Goal: Transaction & Acquisition: Book appointment/travel/reservation

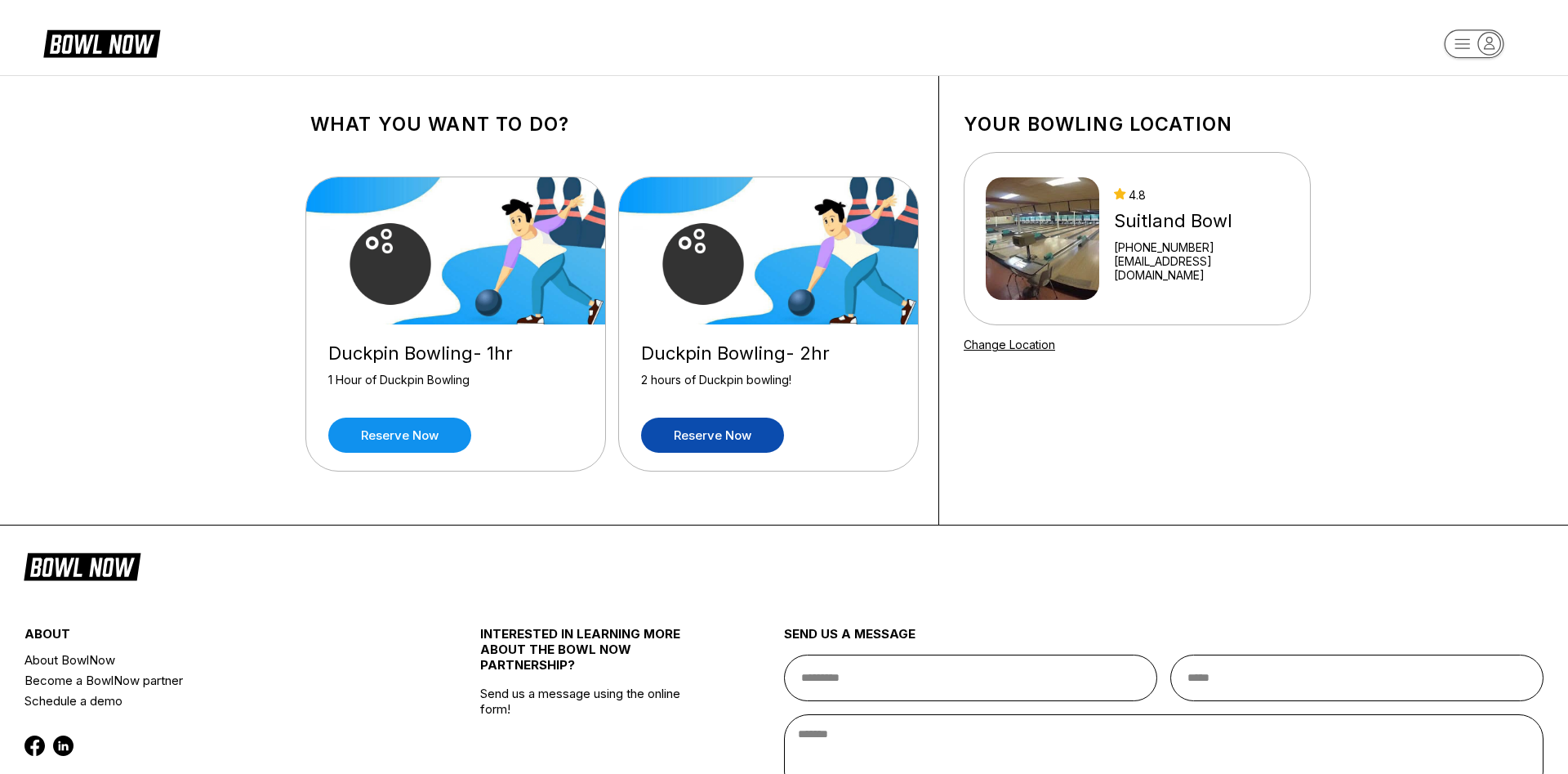
click at [723, 438] on link "Reserve now" at bounding box center [712, 435] width 143 height 35
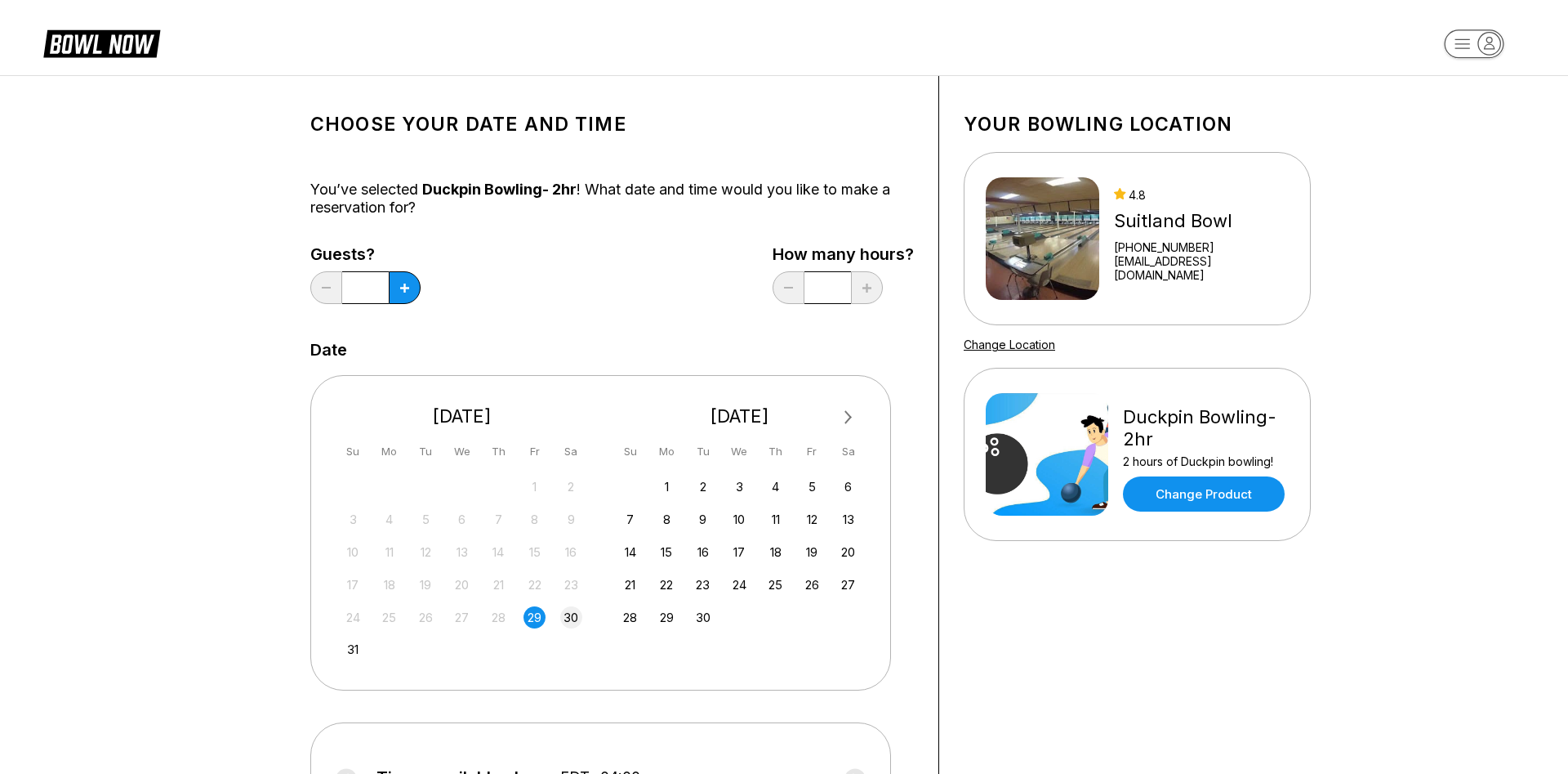
click at [571, 617] on div "30" at bounding box center [571, 617] width 22 height 22
click at [401, 291] on icon at bounding box center [404, 288] width 9 height 9
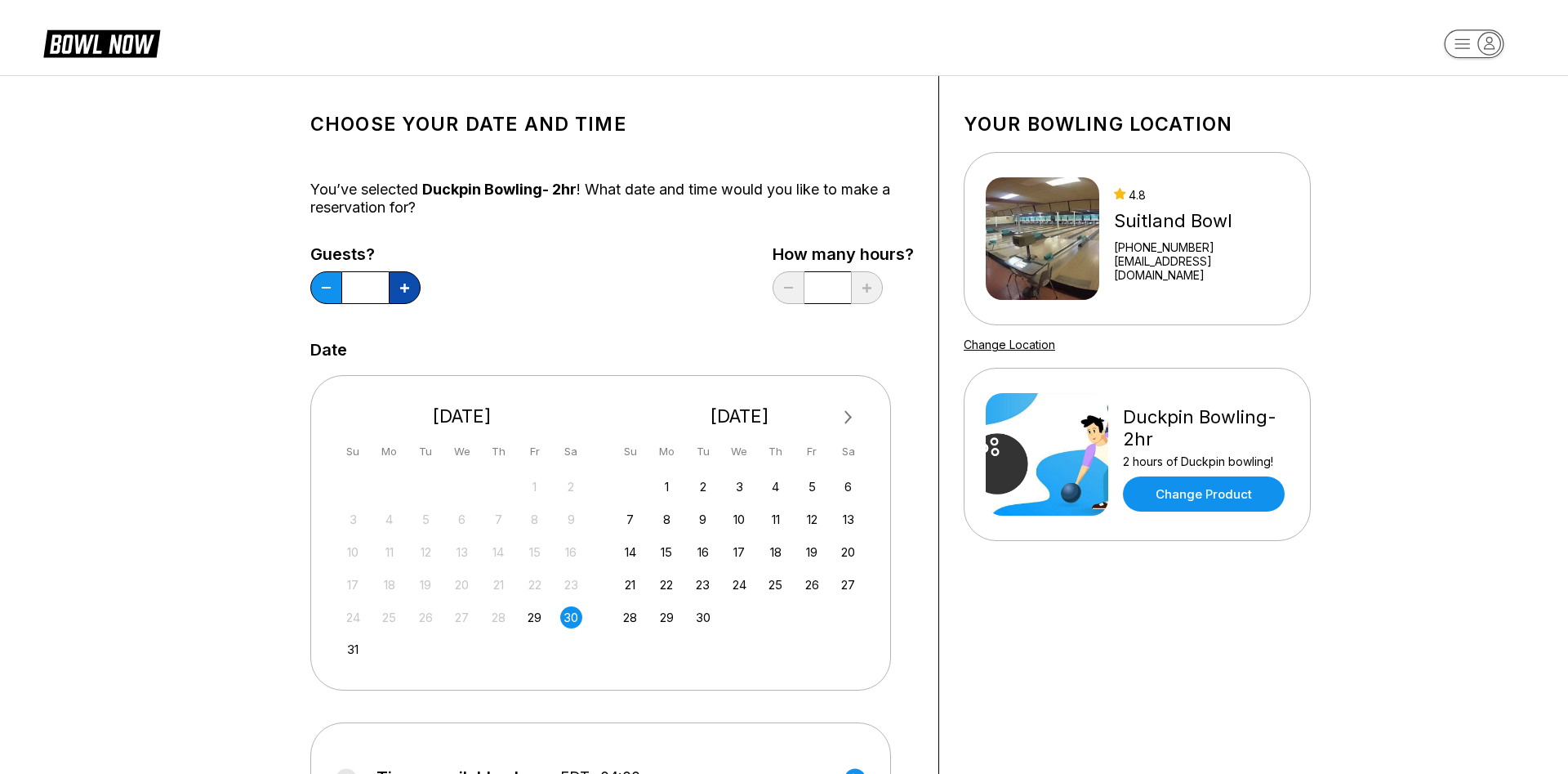
type input "*"
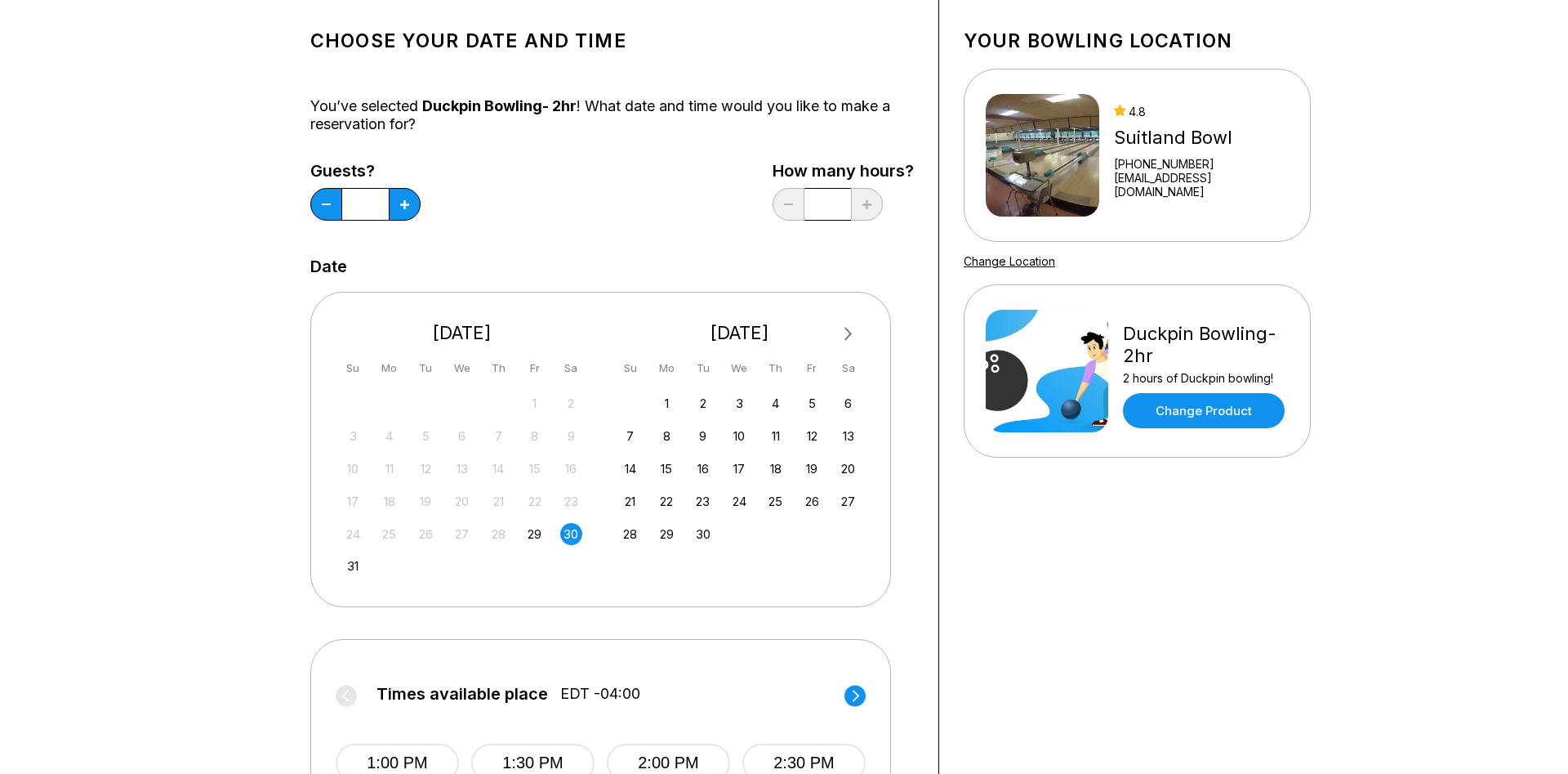
scroll to position [250, 0]
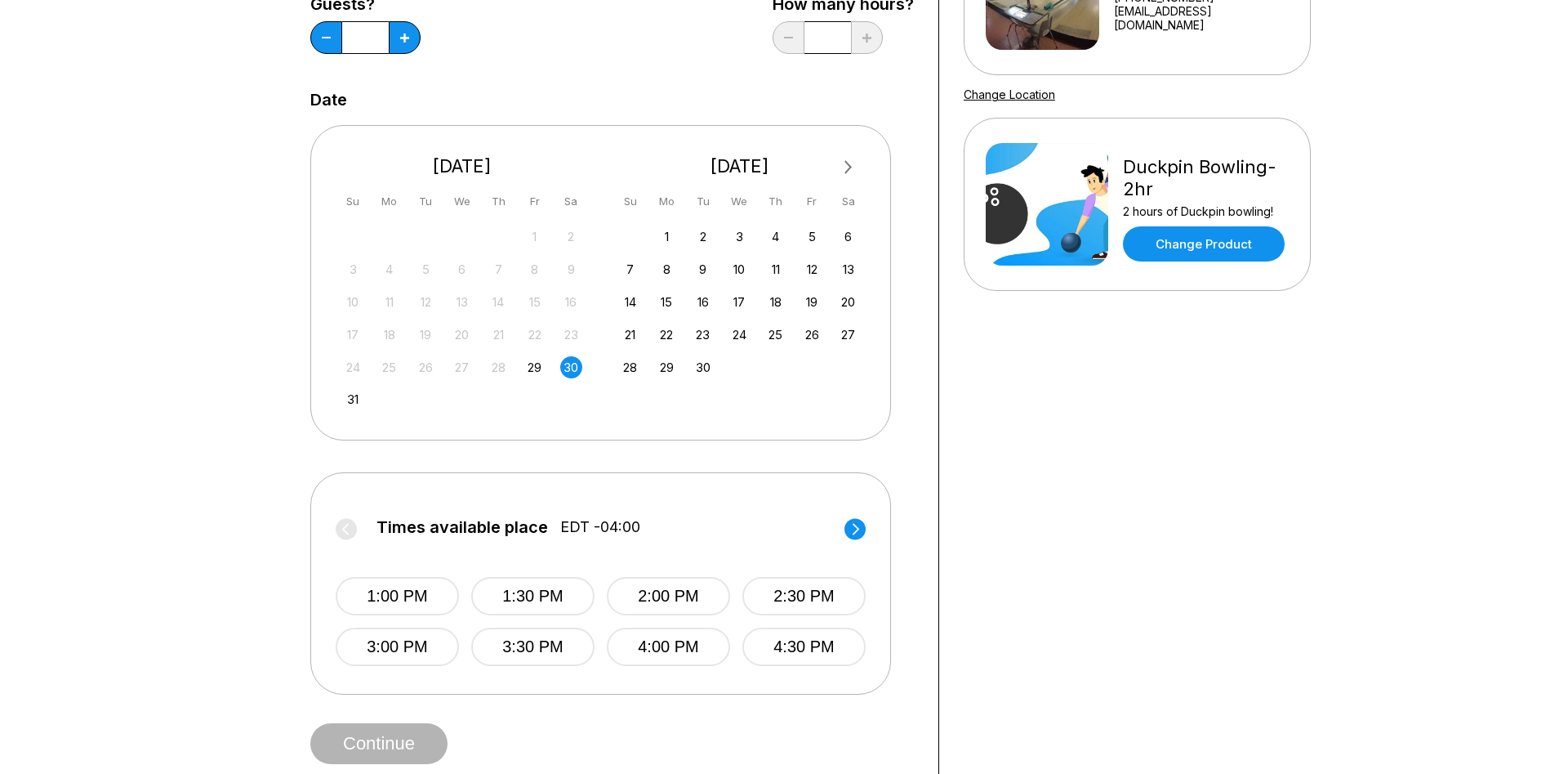
click at [859, 535] on circle at bounding box center [855, 528] width 21 height 21
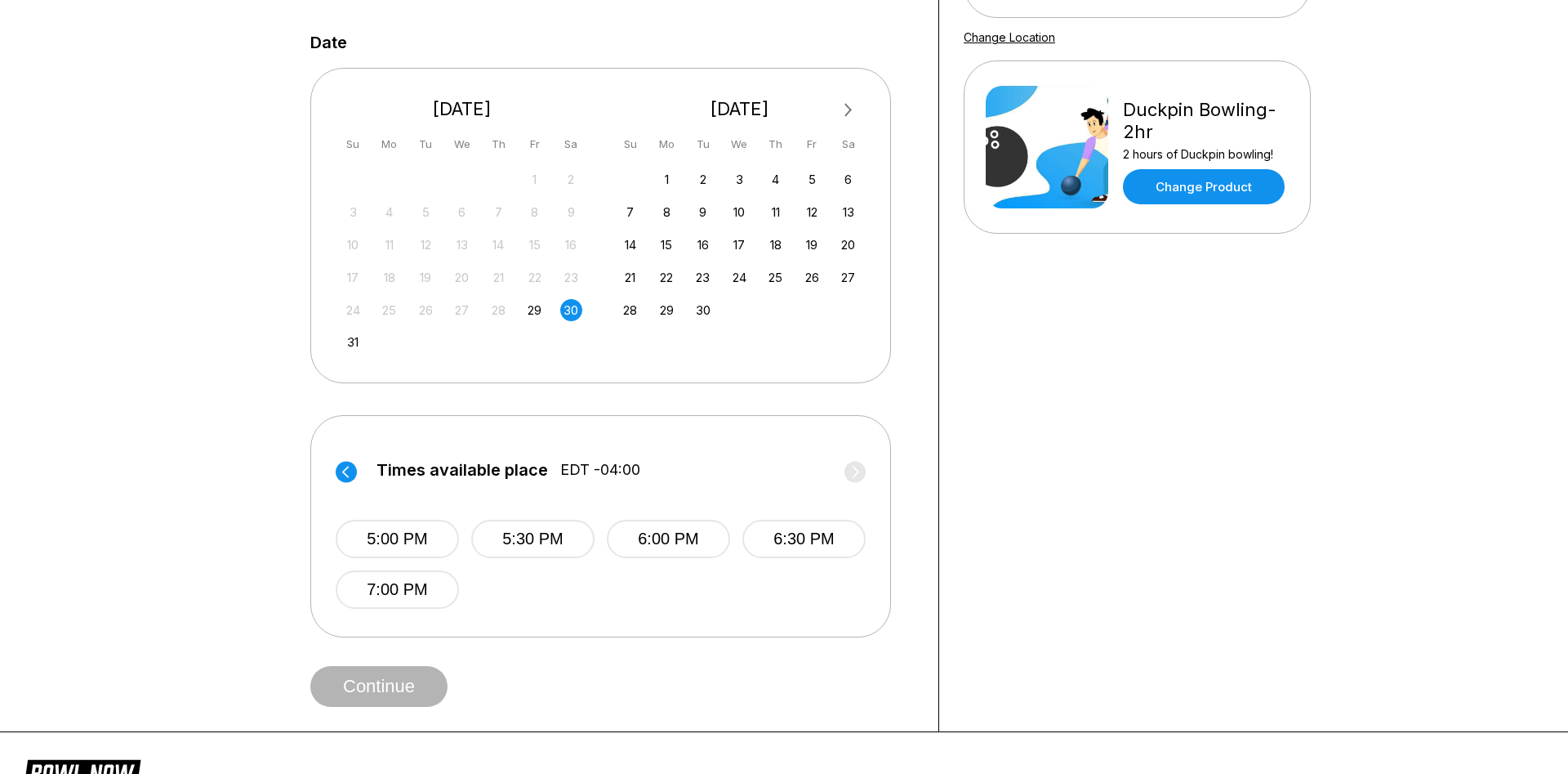
scroll to position [334, 0]
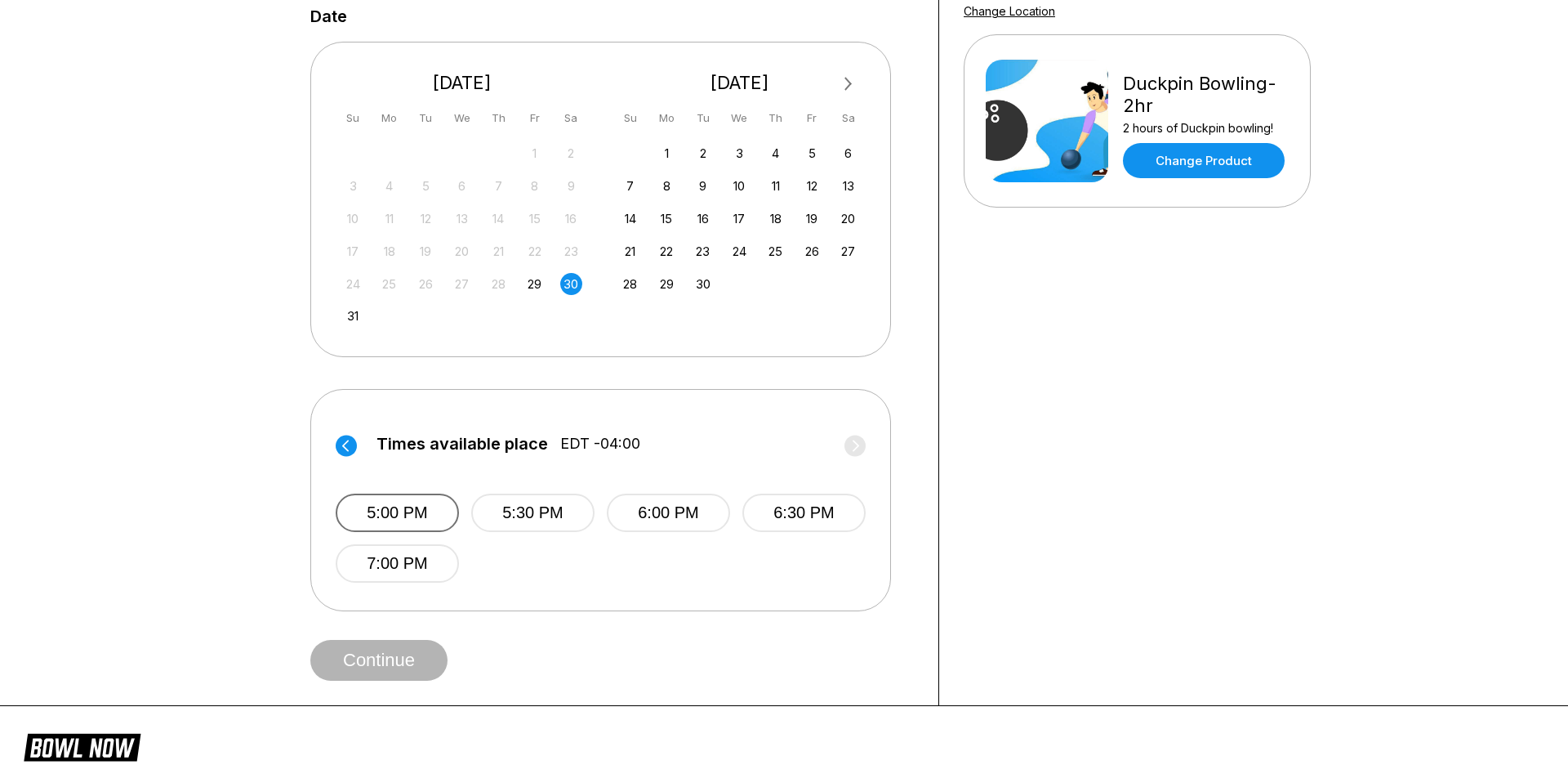
click at [422, 510] on button "5:00 PM" at bounding box center [397, 513] width 123 height 39
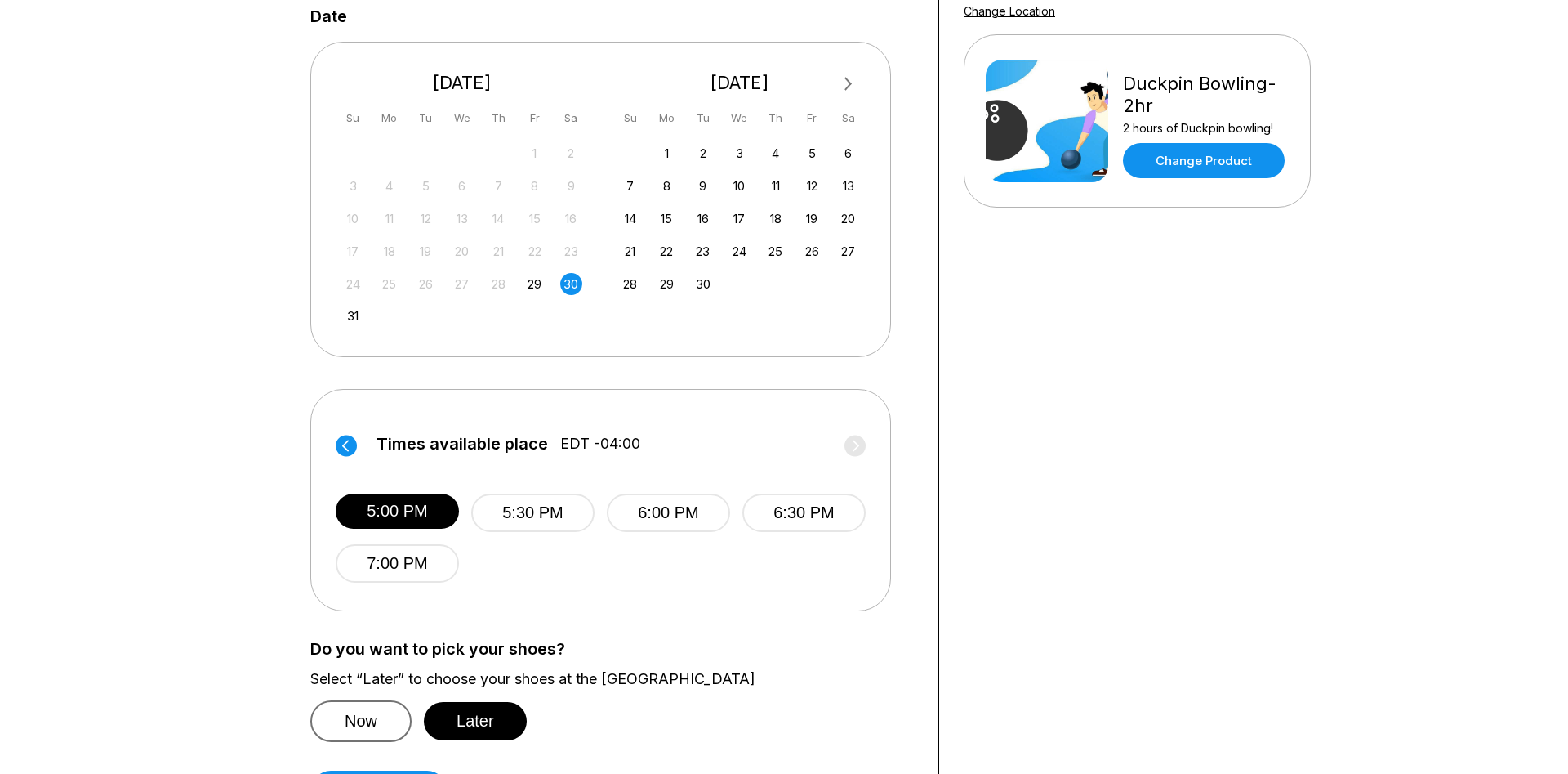
click at [386, 716] on button "Now" at bounding box center [361, 720] width 101 height 41
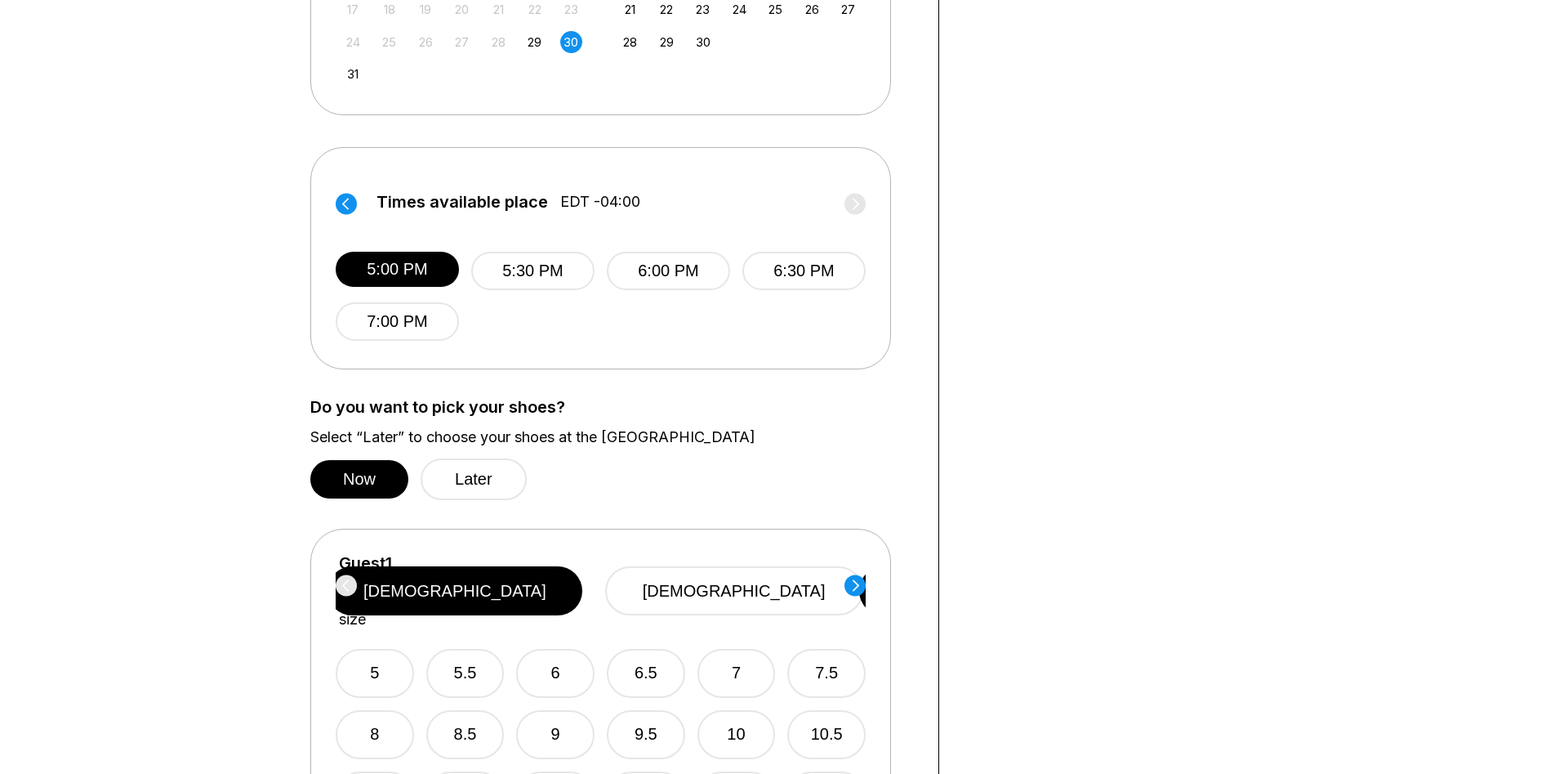
scroll to position [0, 0]
